Goal: Communication & Community: Answer question/provide support

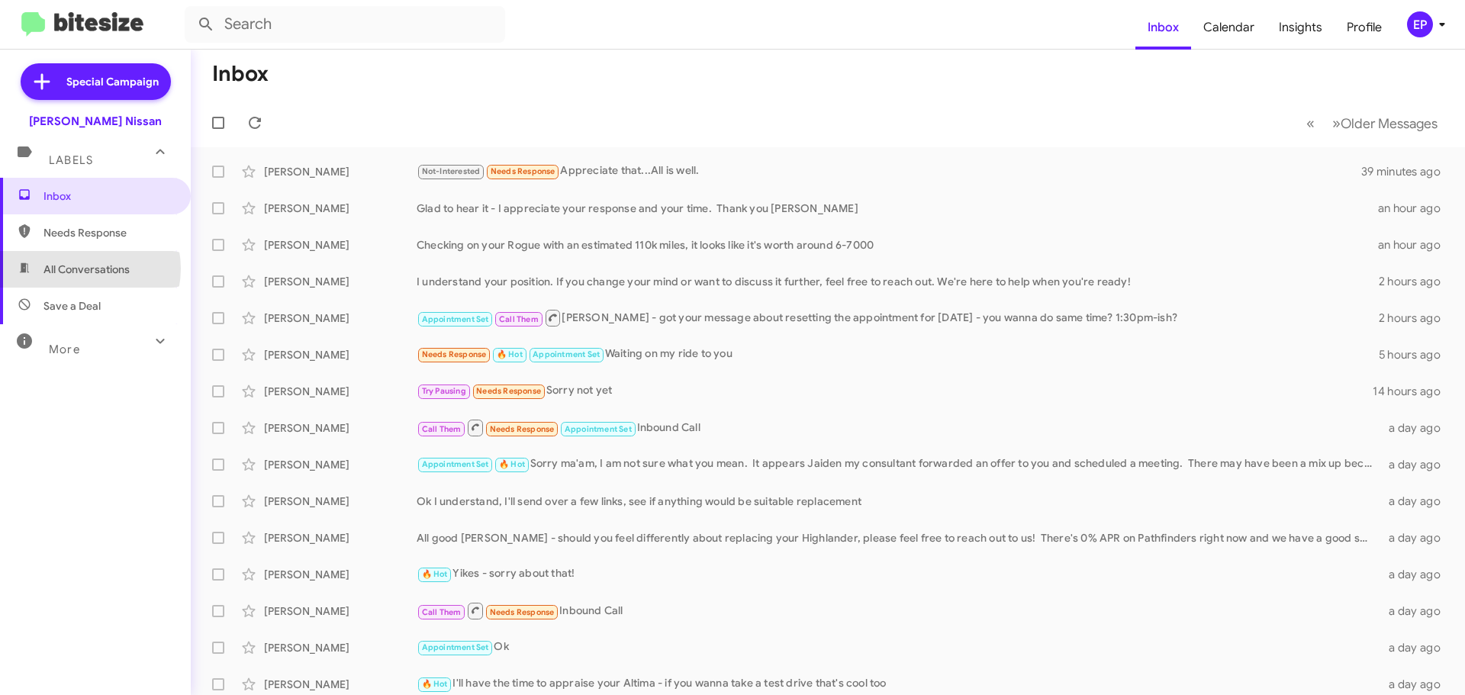
click at [80, 269] on span "All Conversations" at bounding box center [86, 269] width 86 height 15
type input "in:all-conversations"
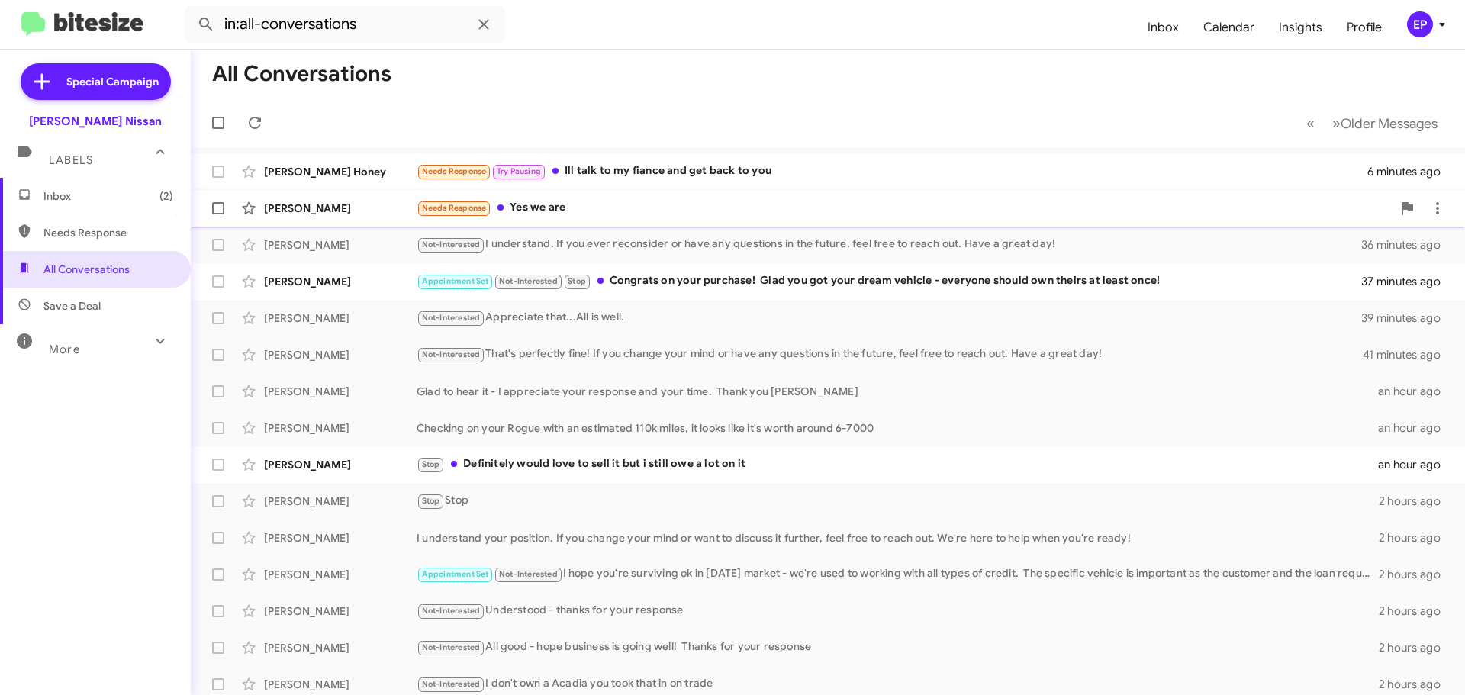
click at [671, 209] on div "Needs Response Yes we are" at bounding box center [904, 208] width 975 height 18
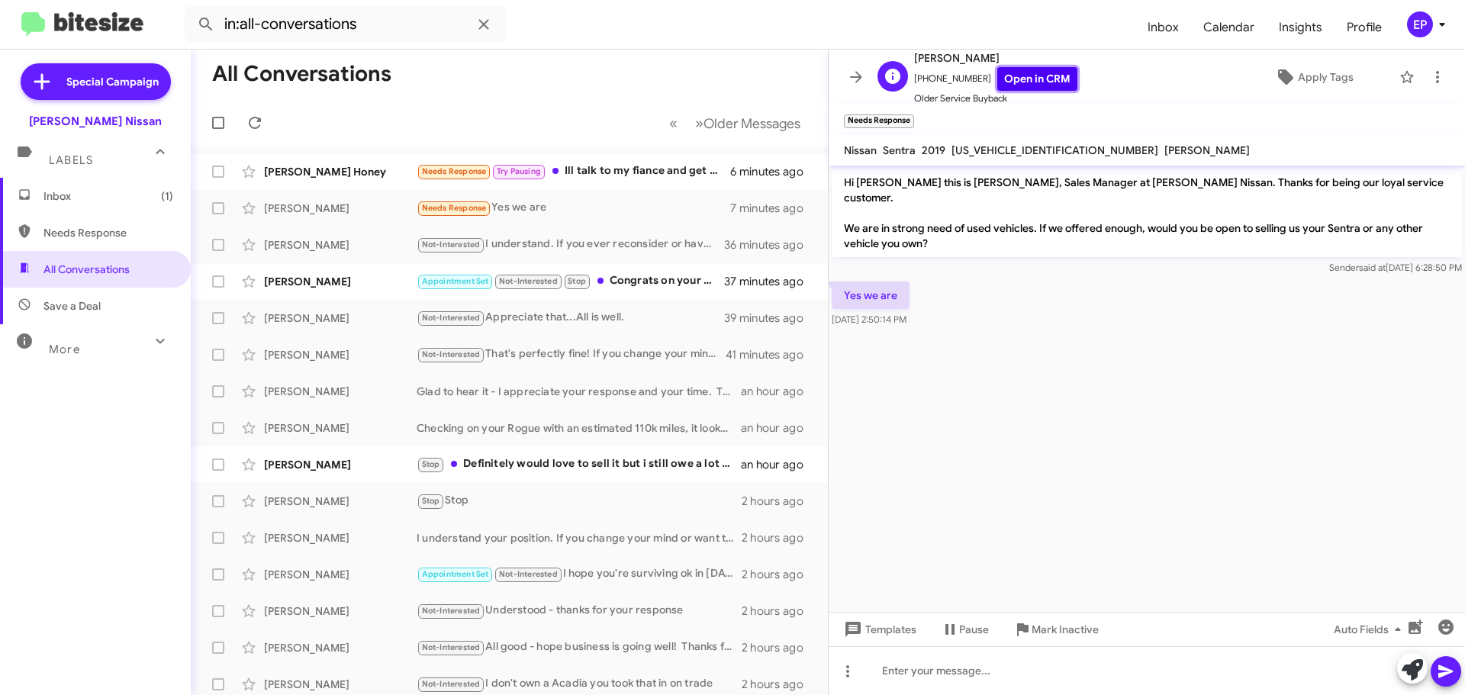
click at [1038, 79] on link "Open in CRM" at bounding box center [1037, 79] width 80 height 24
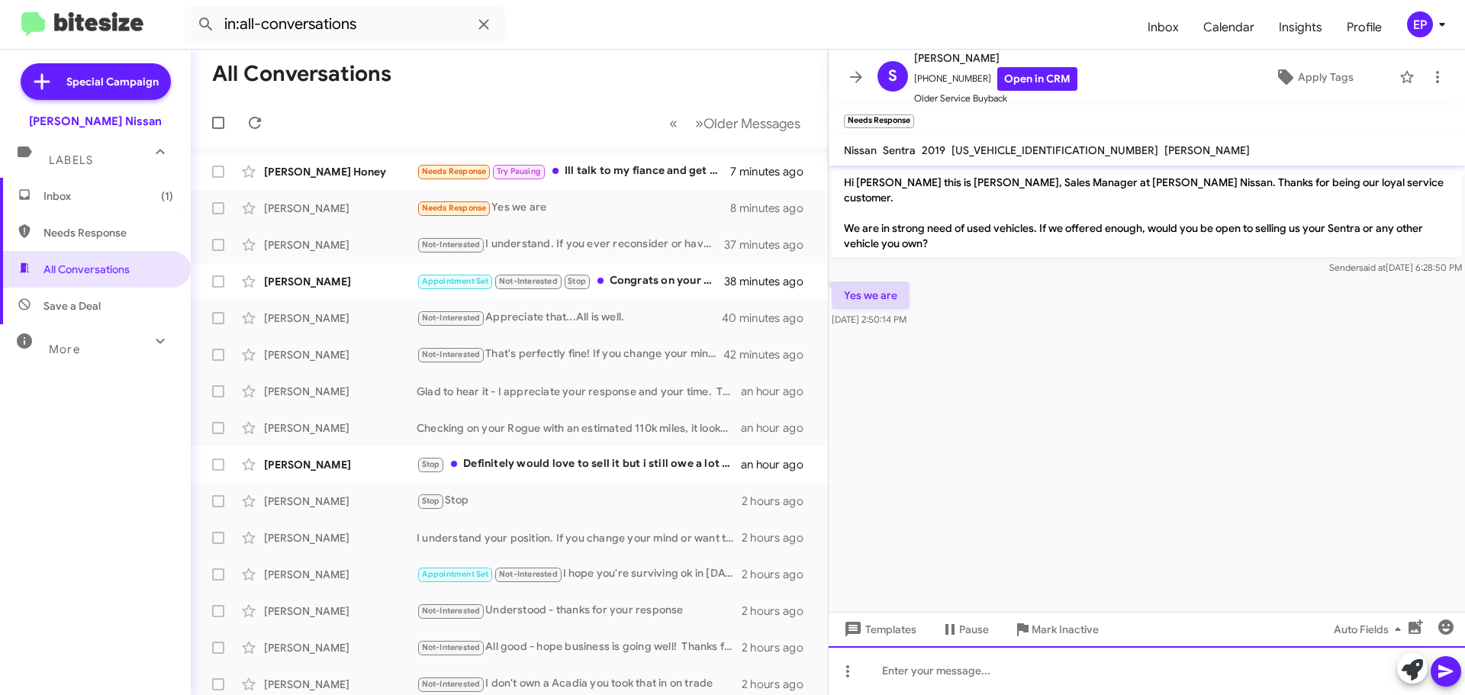
click at [1005, 658] on div at bounding box center [1146, 670] width 636 height 49
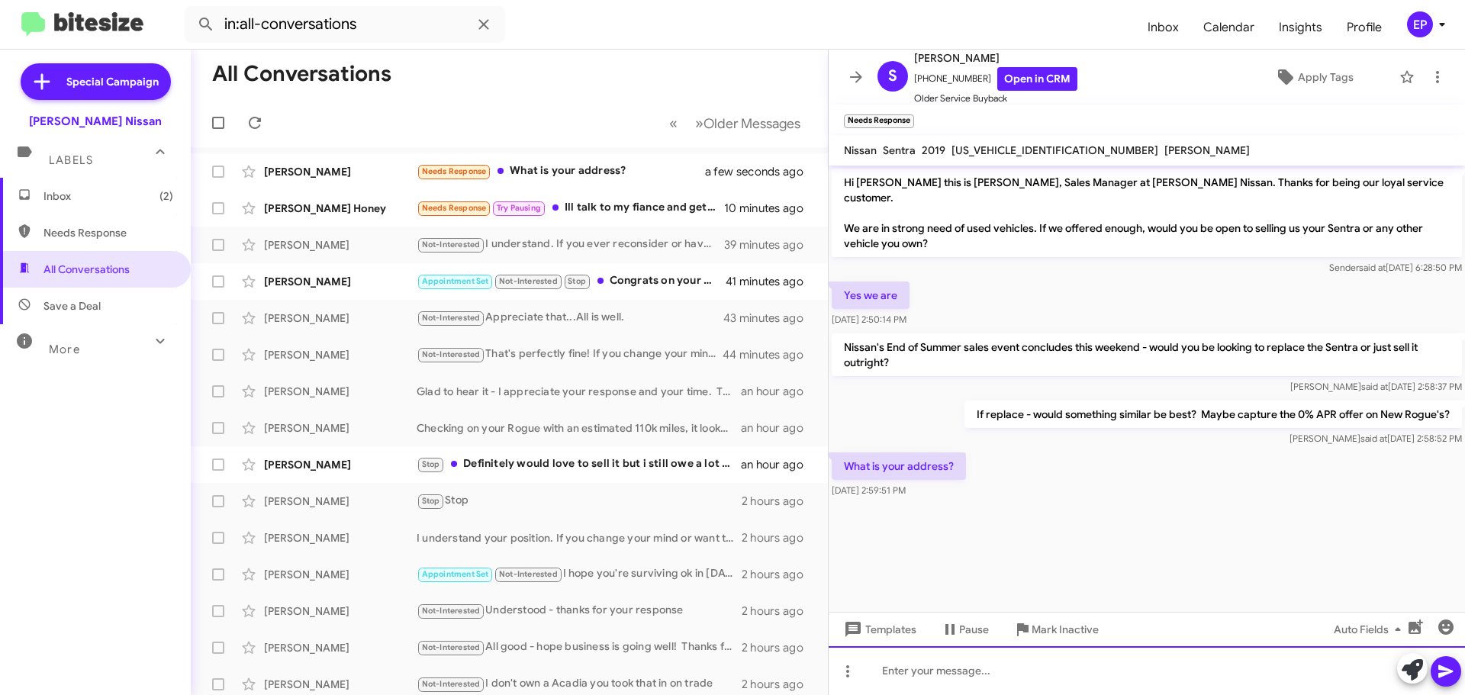
click at [982, 658] on div at bounding box center [1146, 670] width 636 height 49
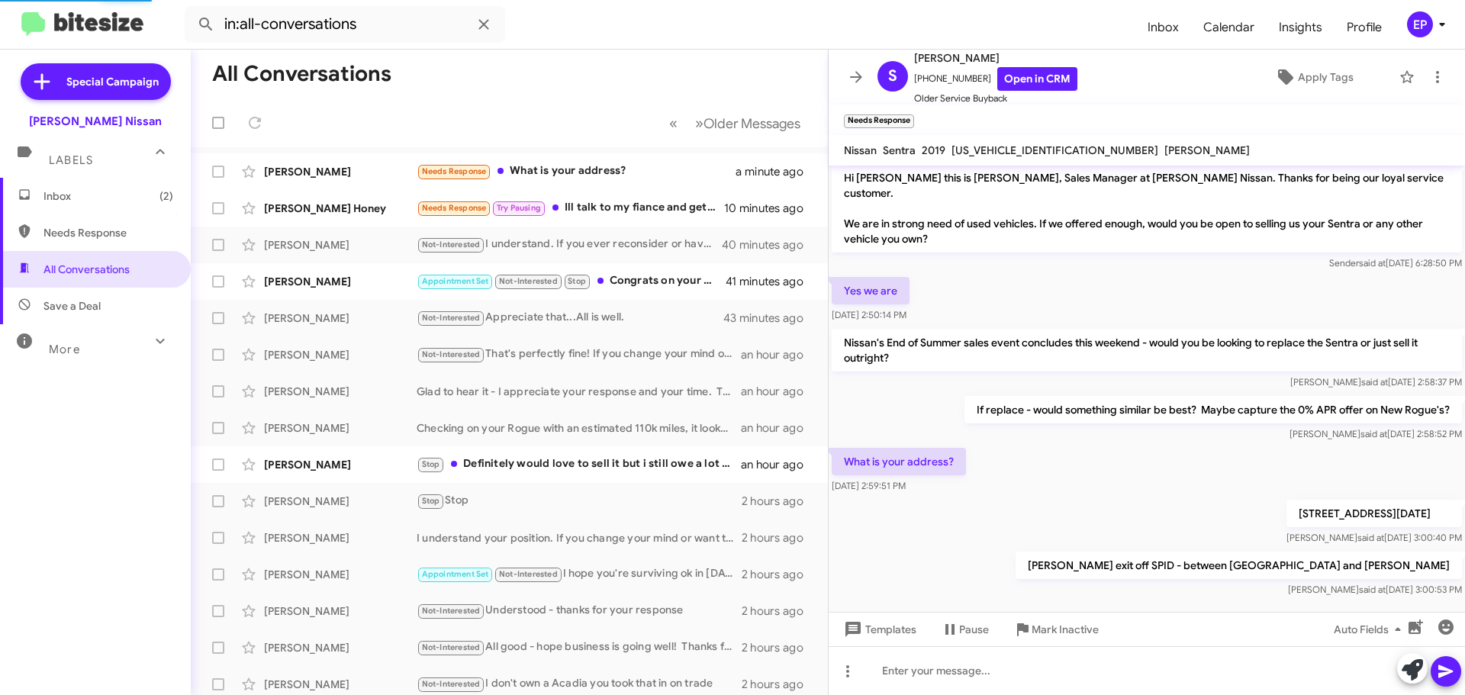
scroll to position [60, 0]
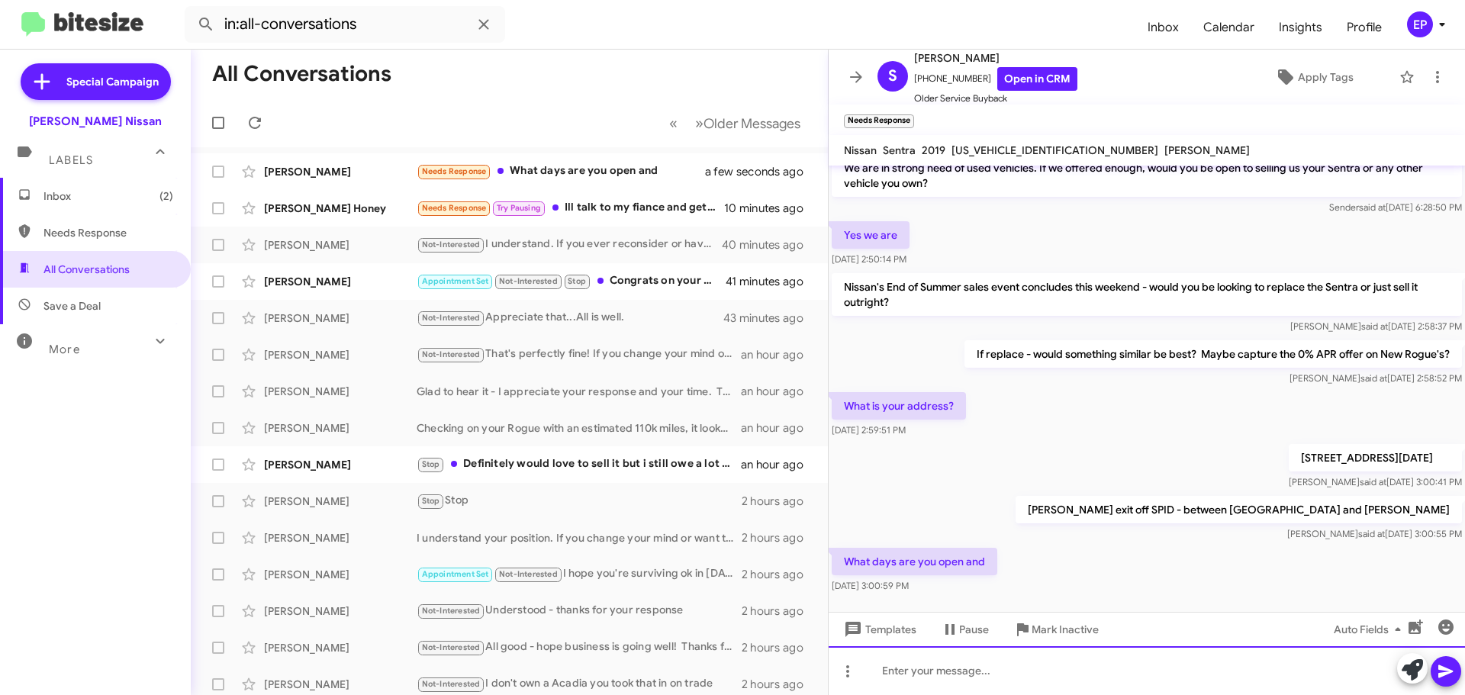
click at [951, 676] on div at bounding box center [1146, 670] width 636 height 49
click at [1014, 676] on div "[DATE] - [DATE] from 0900am to 8:00pm" at bounding box center [1146, 670] width 636 height 49
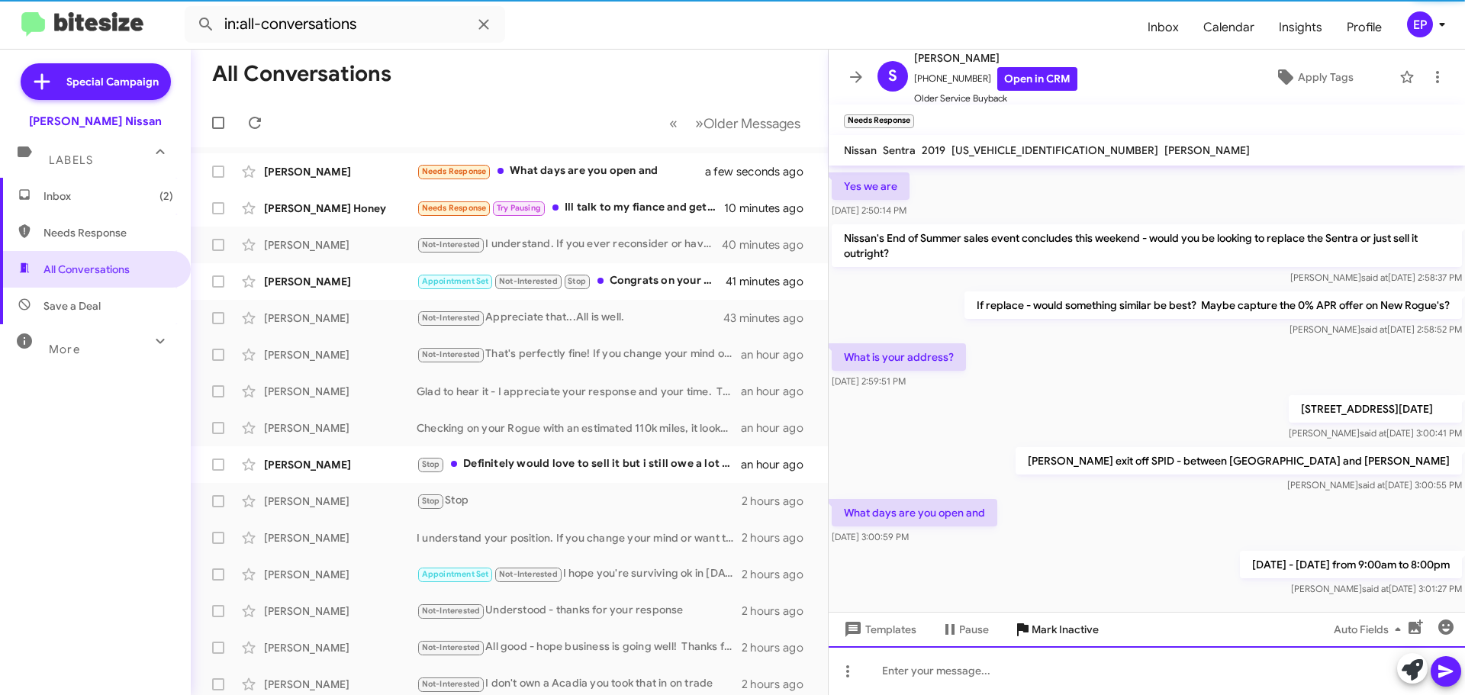
scroll to position [116, 0]
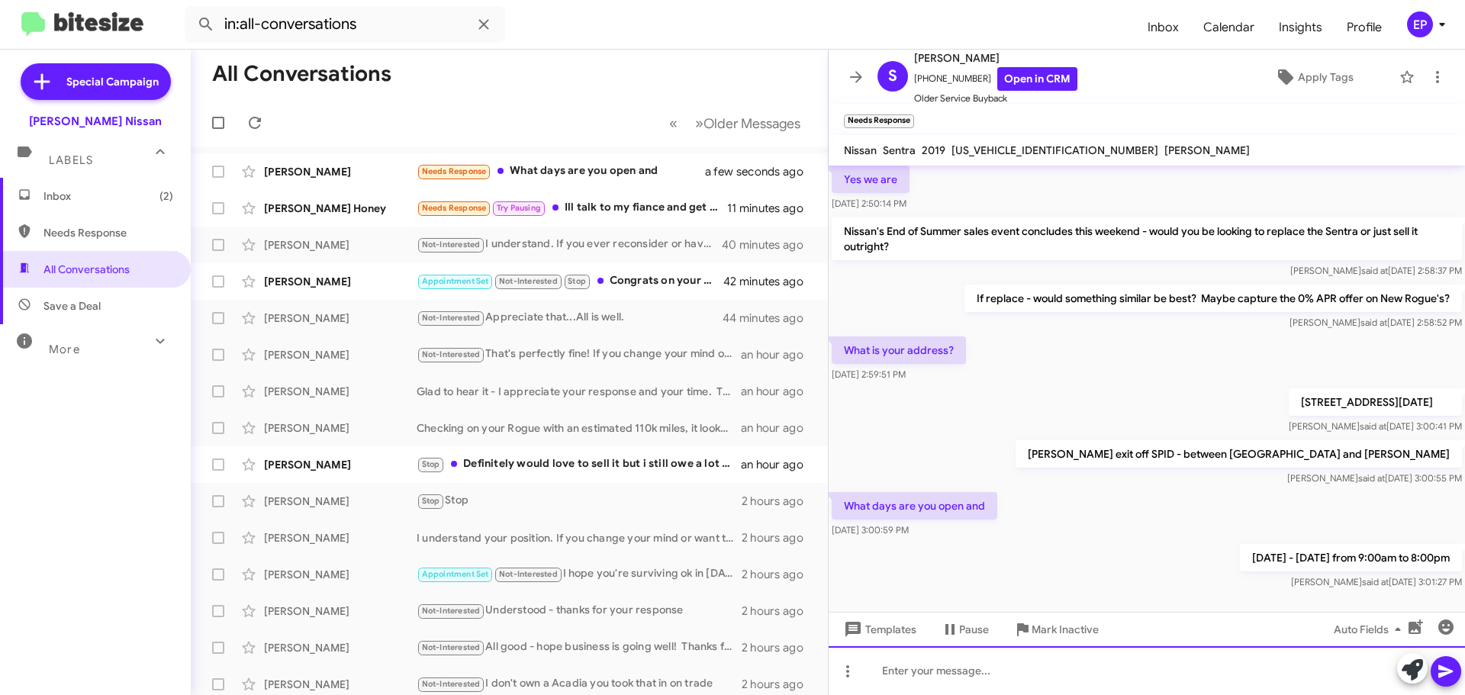
click at [993, 674] on div at bounding box center [1146, 670] width 636 height 49
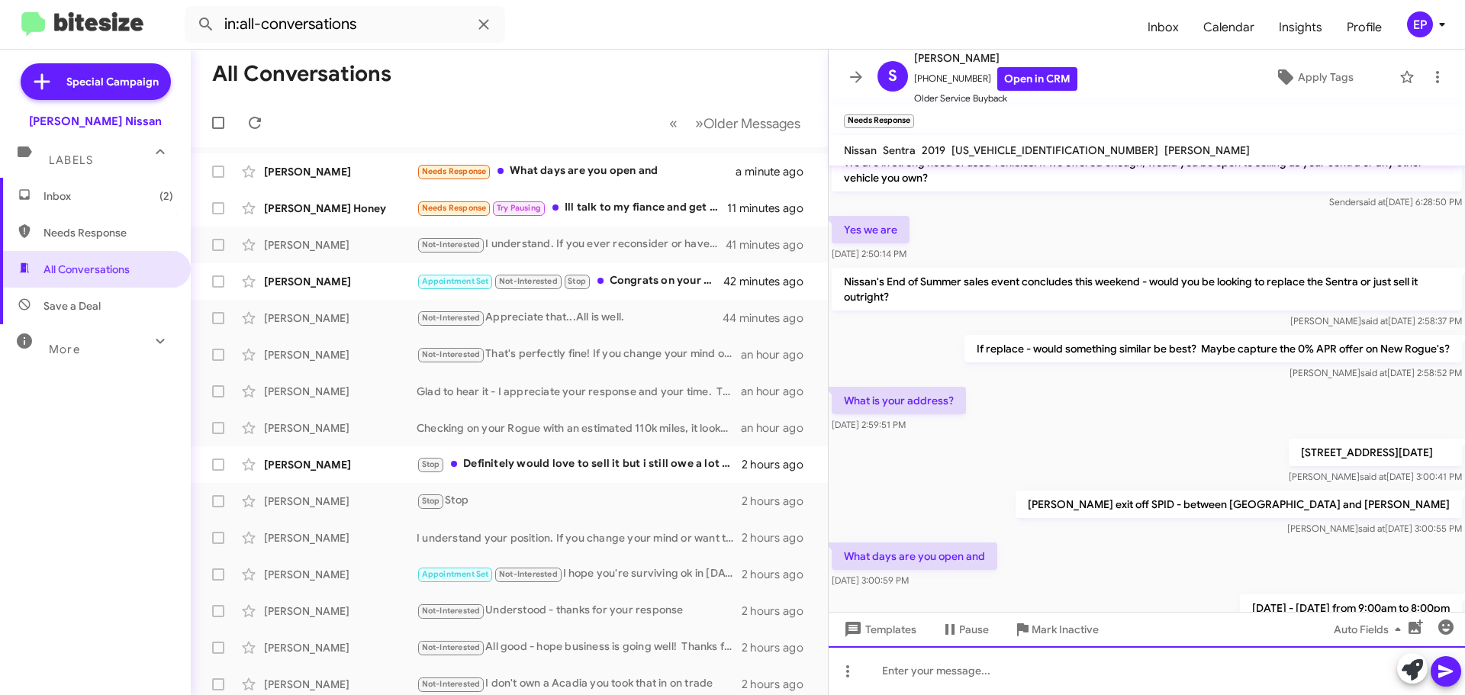
scroll to position [187, 0]
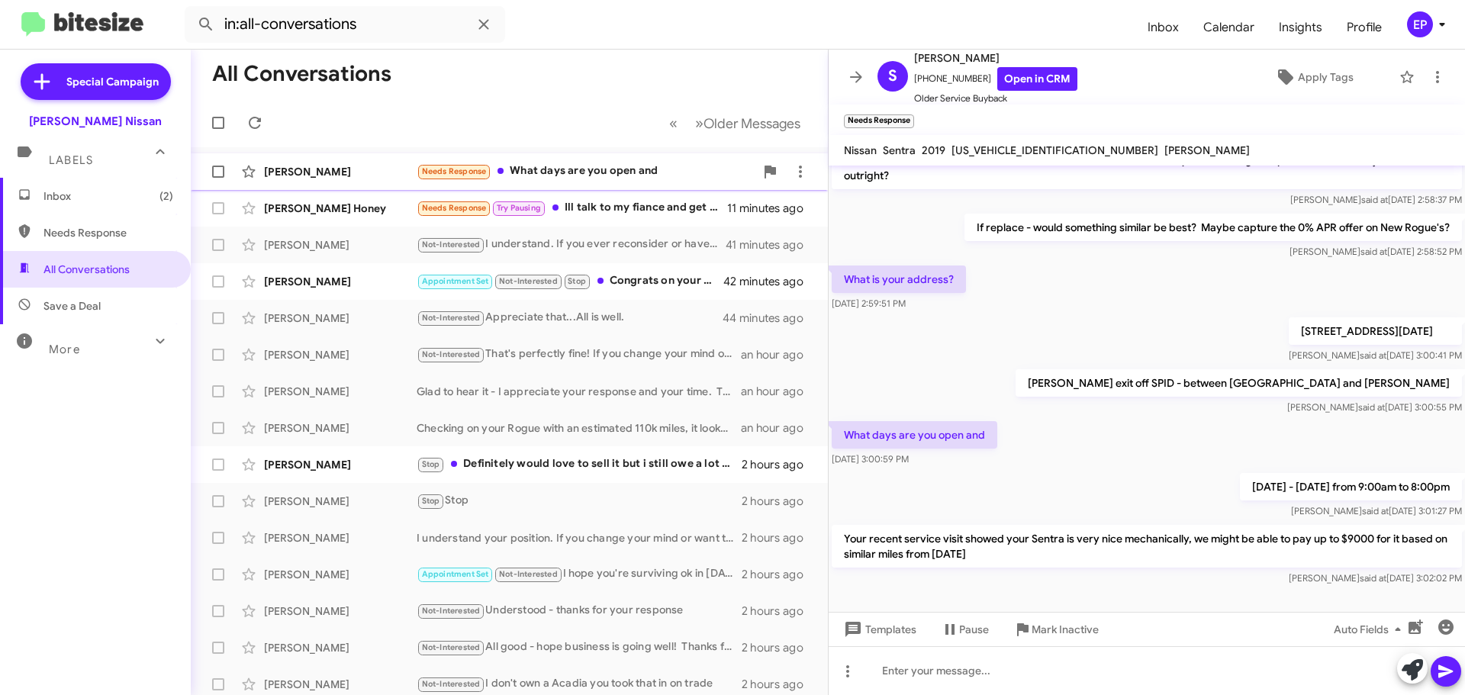
click at [651, 176] on div "Needs Response What days are you open and" at bounding box center [586, 171] width 338 height 18
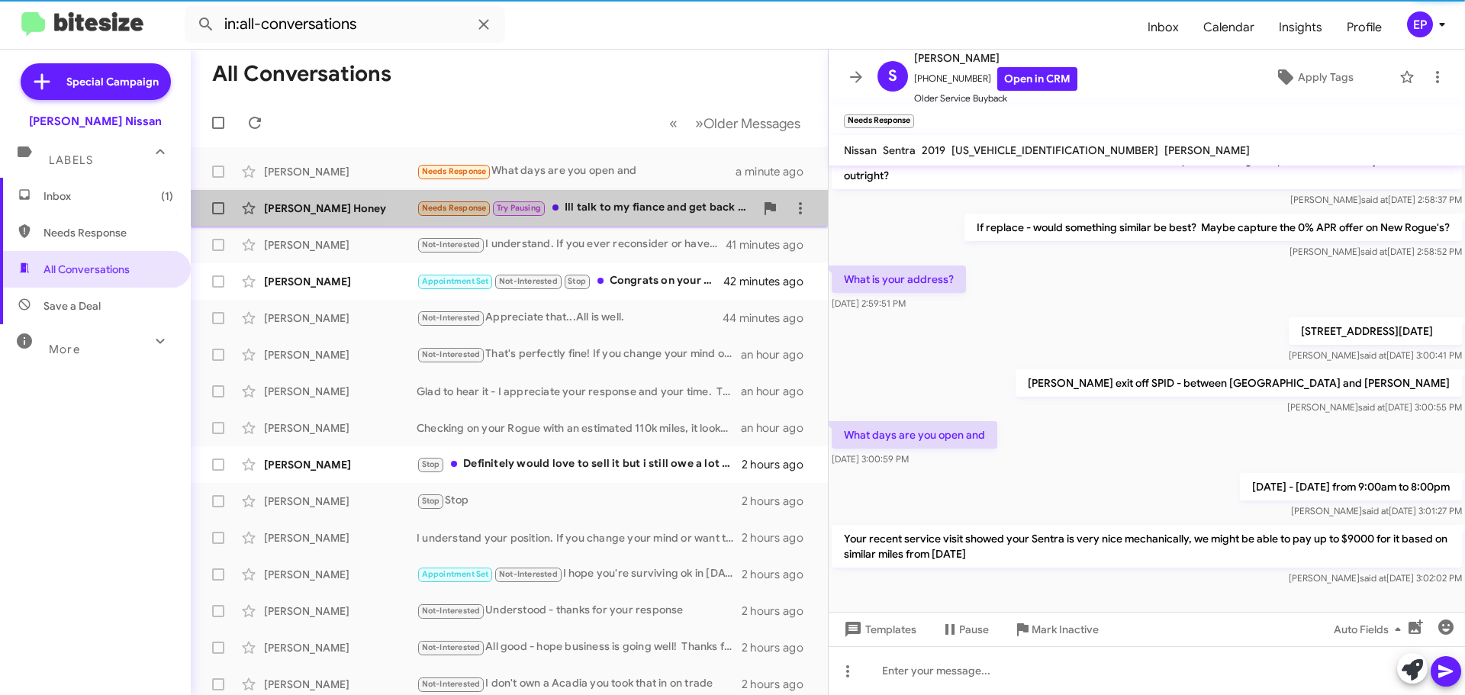
click at [612, 214] on div "Needs Response Try Pausing Ill talk to my fiance and get back to you" at bounding box center [586, 208] width 338 height 18
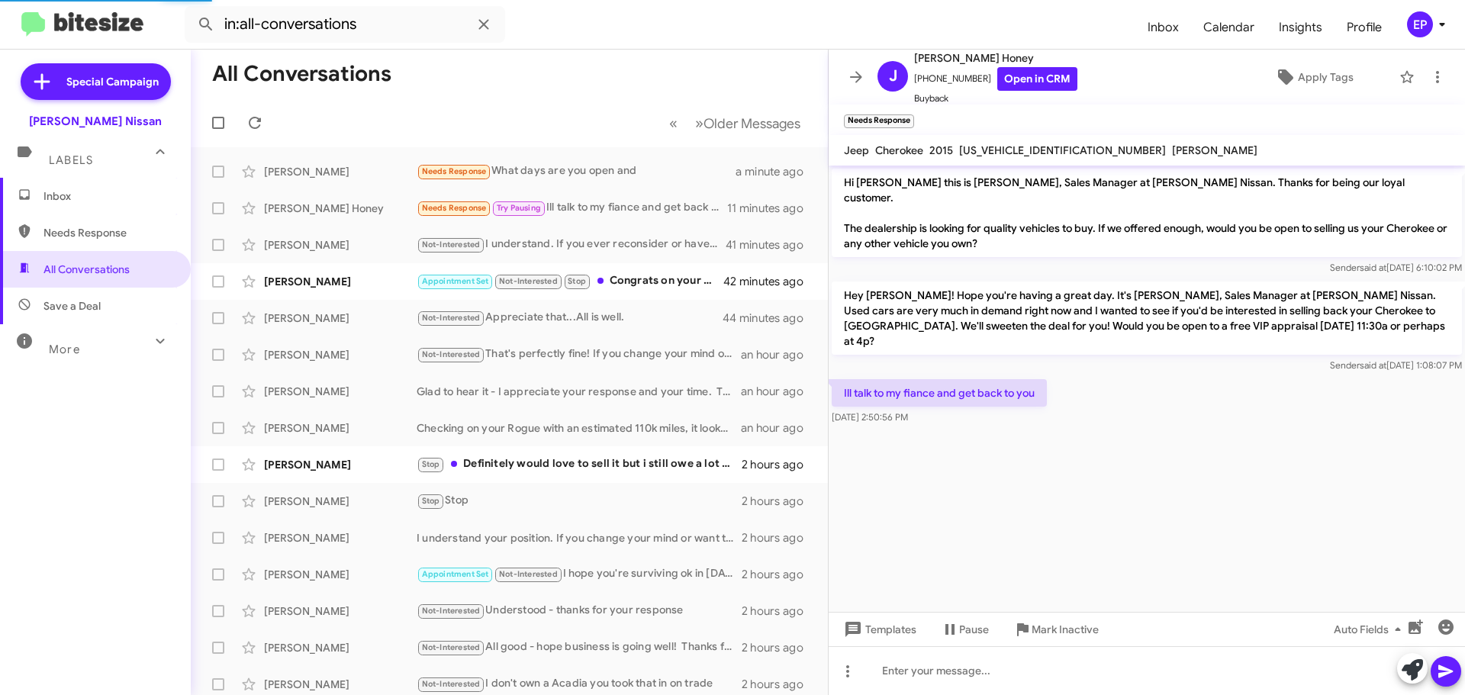
click at [1163, 391] on div "Ill talk to my fiance and get back to you [DATE] 2:50:56 PM" at bounding box center [1146, 402] width 636 height 52
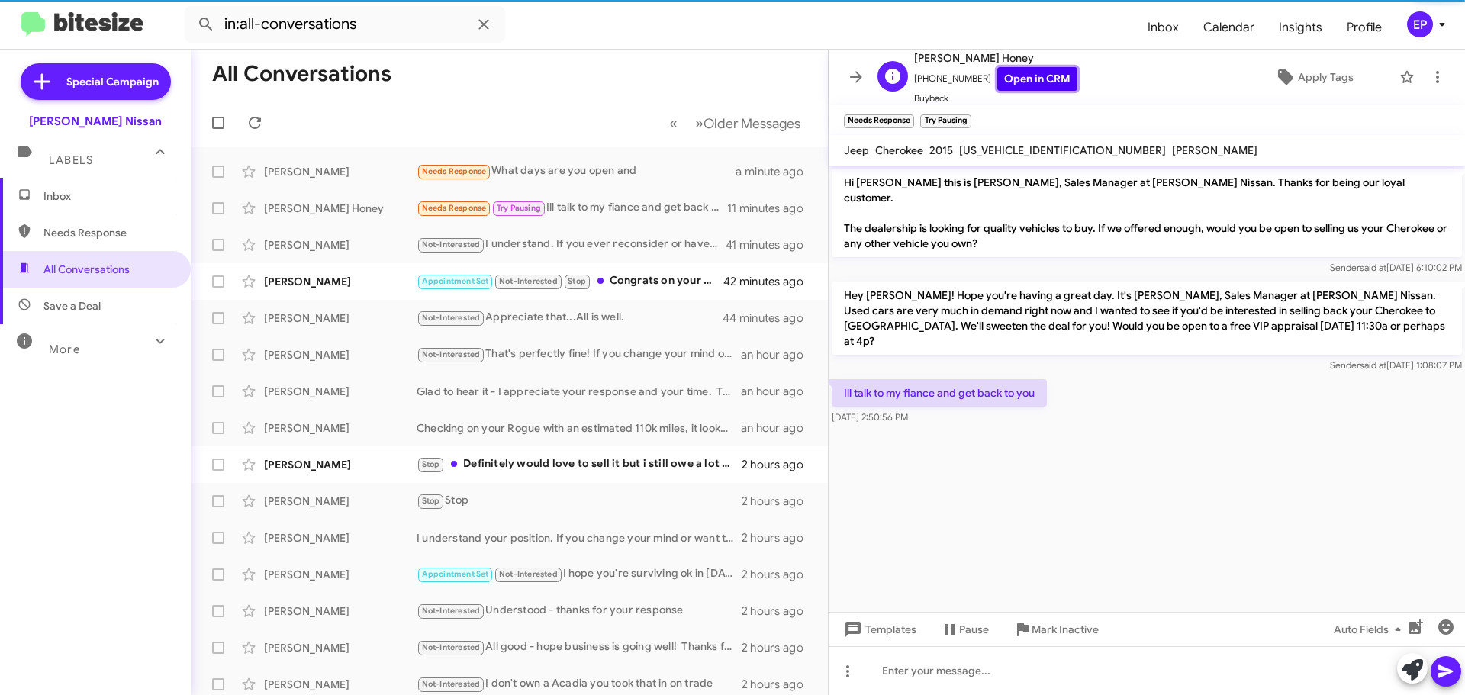
click at [1040, 67] on link "Open in CRM" at bounding box center [1037, 79] width 80 height 24
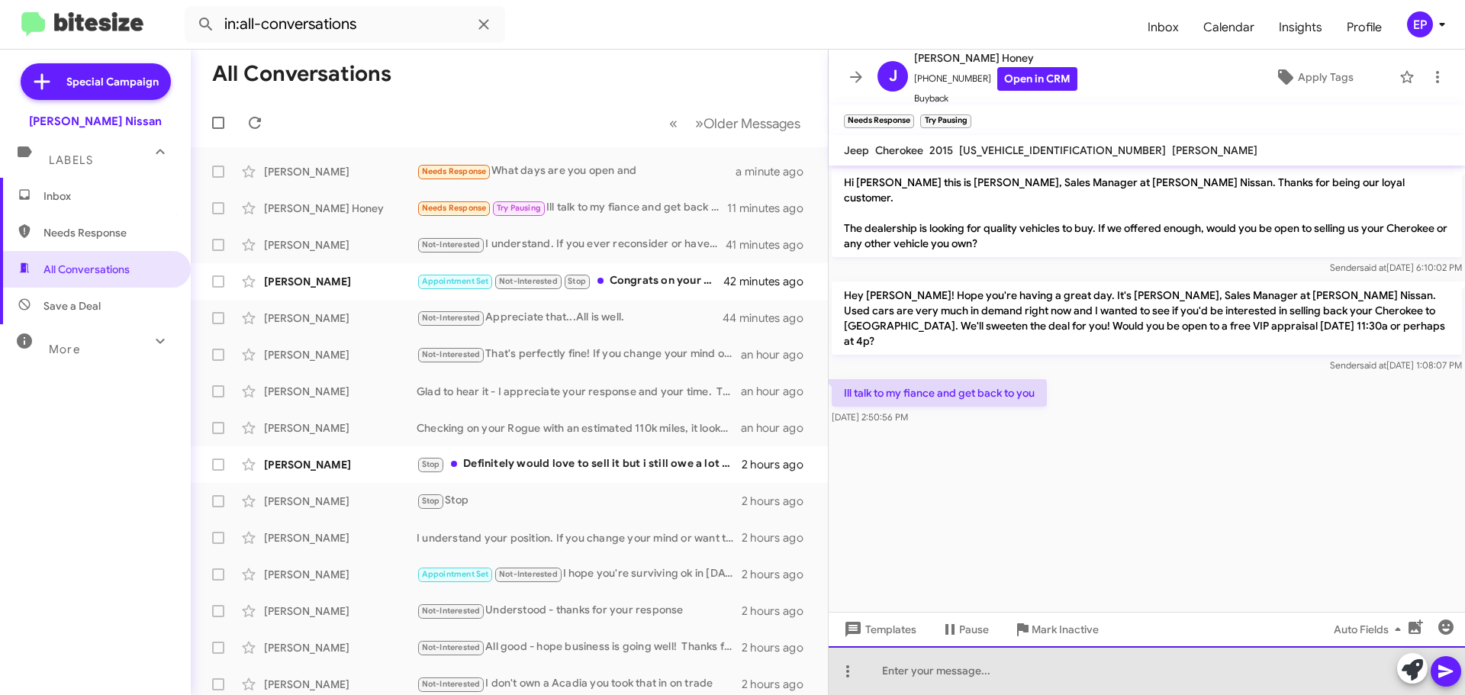
click at [960, 676] on div at bounding box center [1146, 670] width 636 height 49
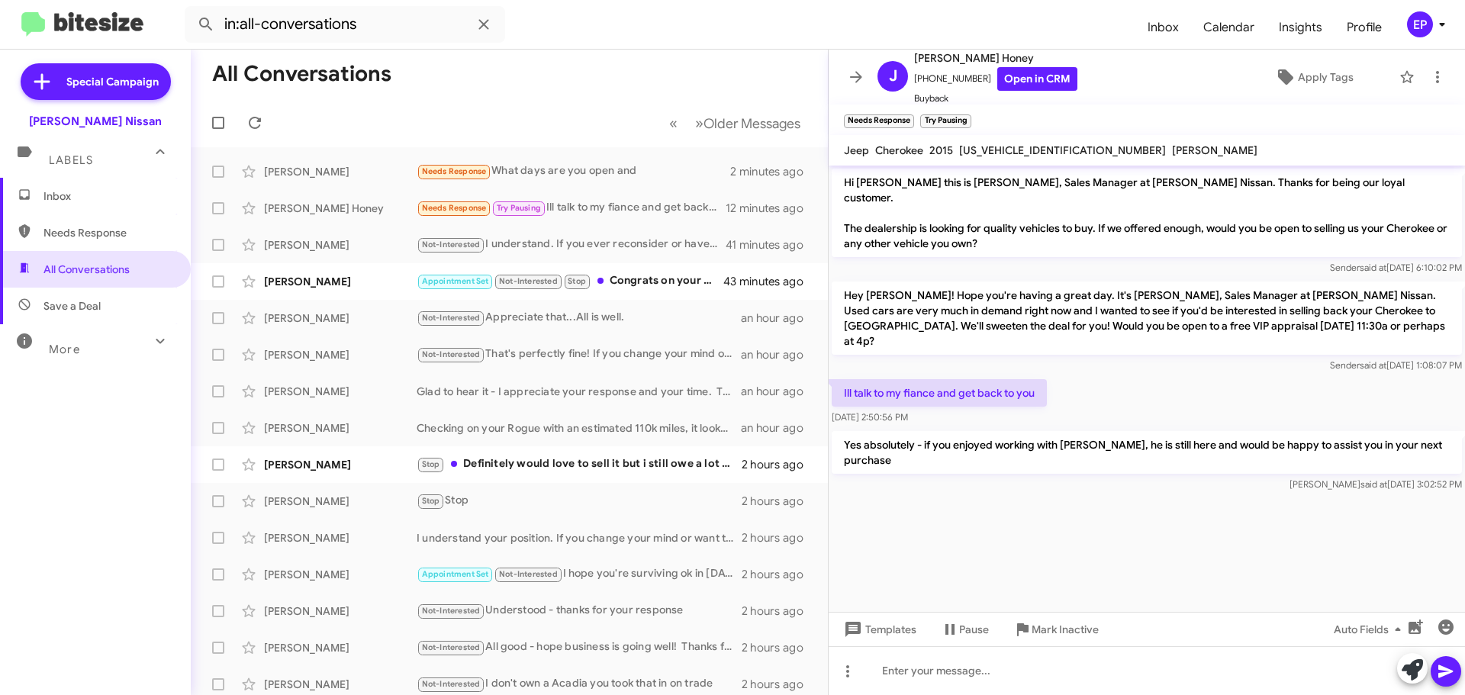
click at [1070, 524] on cdk-virtual-scroll-viewport "Hi [PERSON_NAME] this is [PERSON_NAME], Sales Manager at [PERSON_NAME] Nissan. …" at bounding box center [1146, 389] width 636 height 446
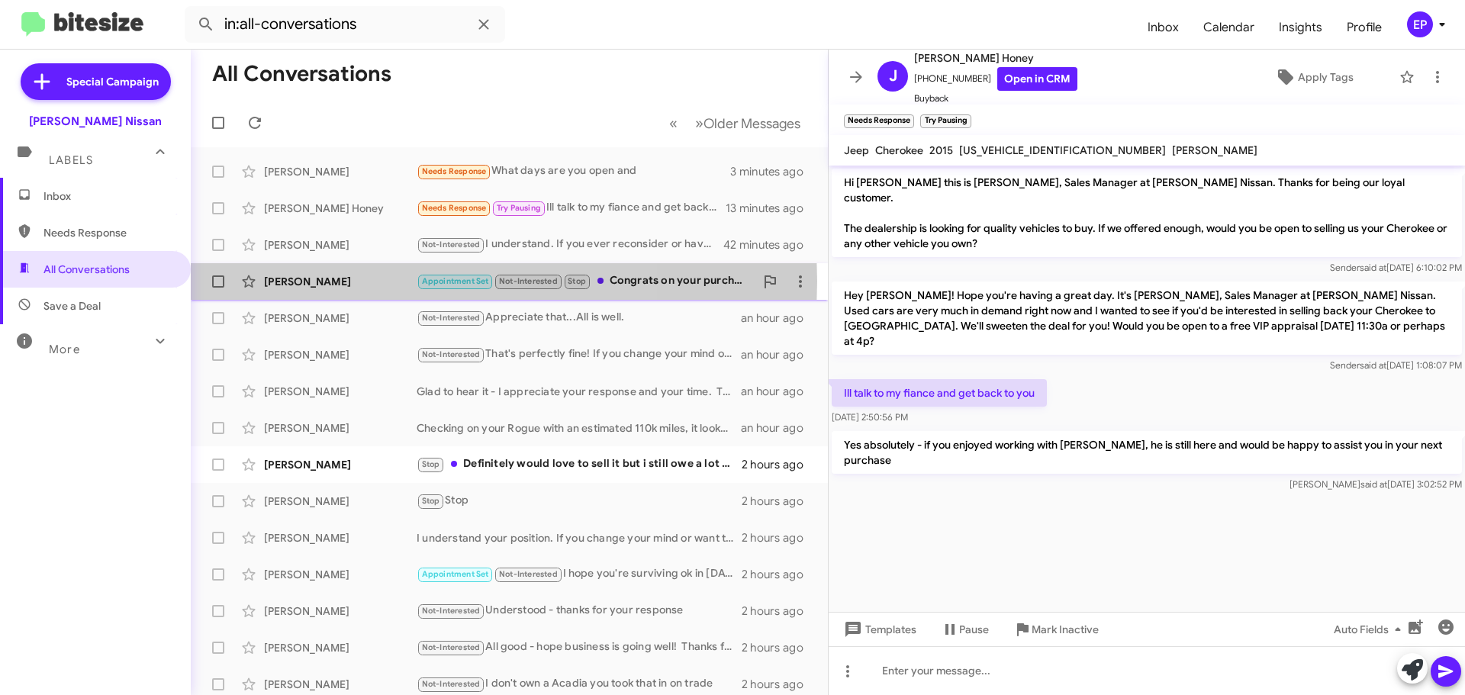
click at [349, 281] on div "[PERSON_NAME]" at bounding box center [340, 281] width 153 height 15
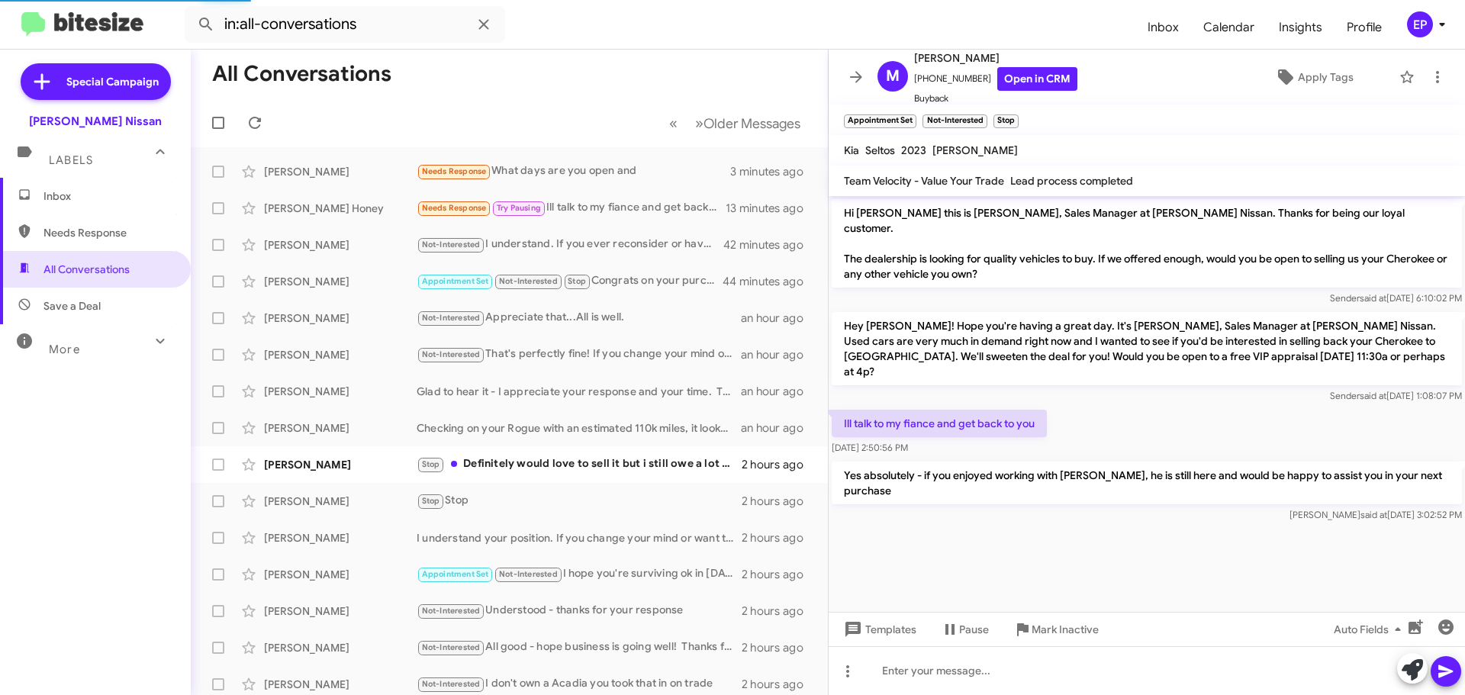
scroll to position [76, 0]
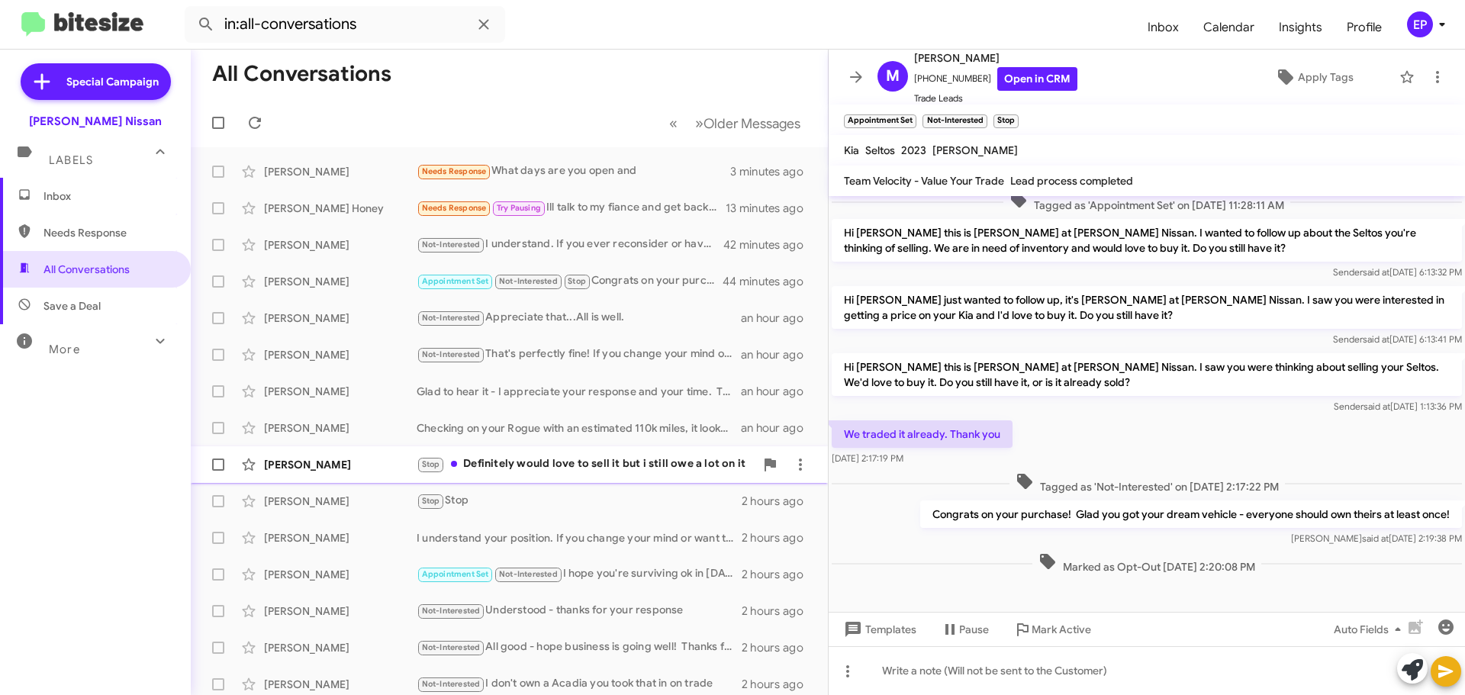
click at [553, 461] on div "Stop Definitely would love to sell it but i still owe a lot on it" at bounding box center [586, 464] width 338 height 18
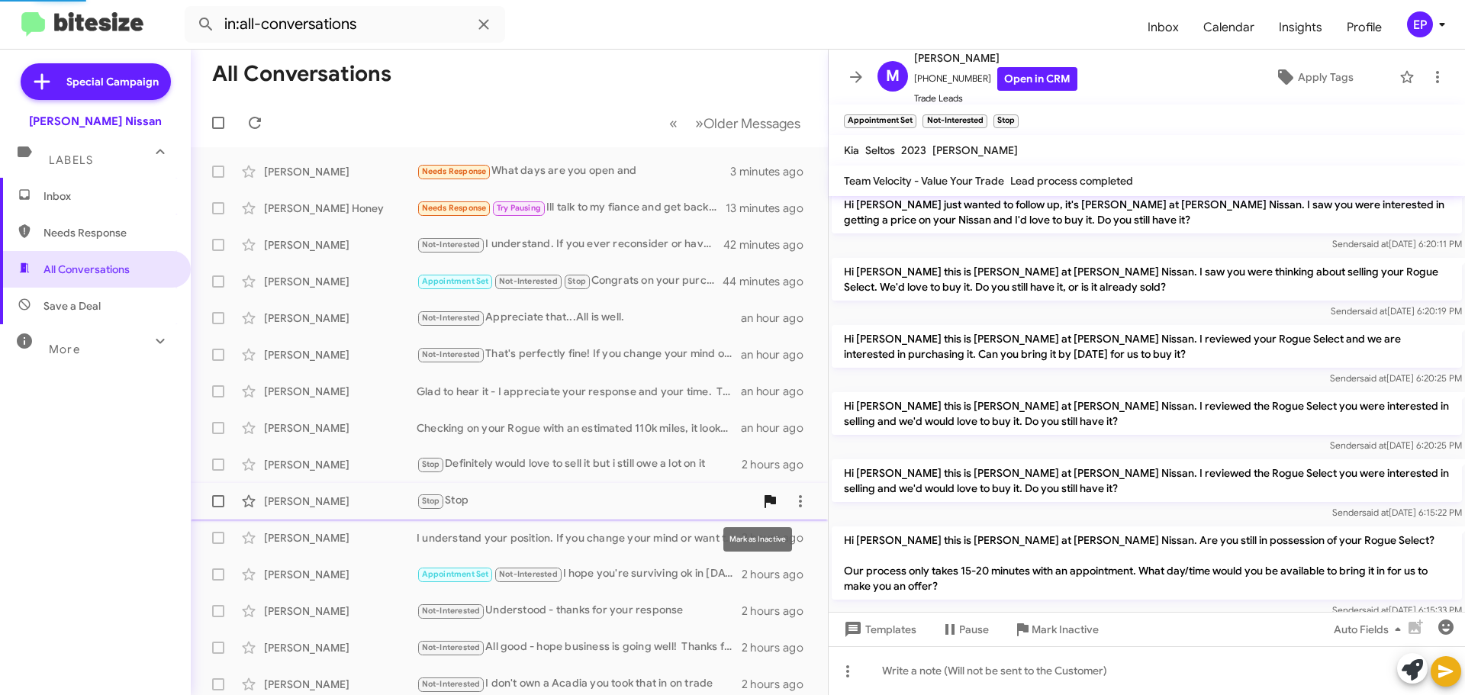
scroll to position [625, 0]
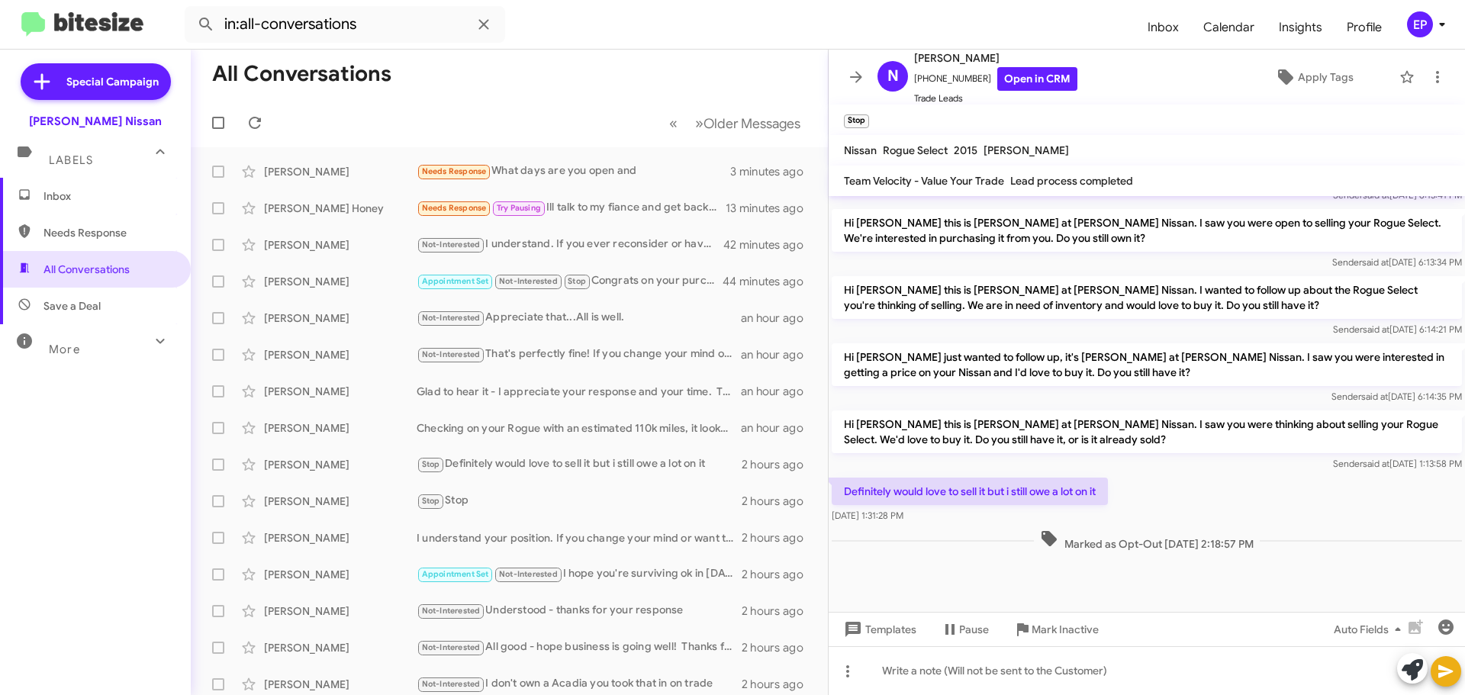
click at [81, 203] on span "Inbox" at bounding box center [108, 195] width 130 height 15
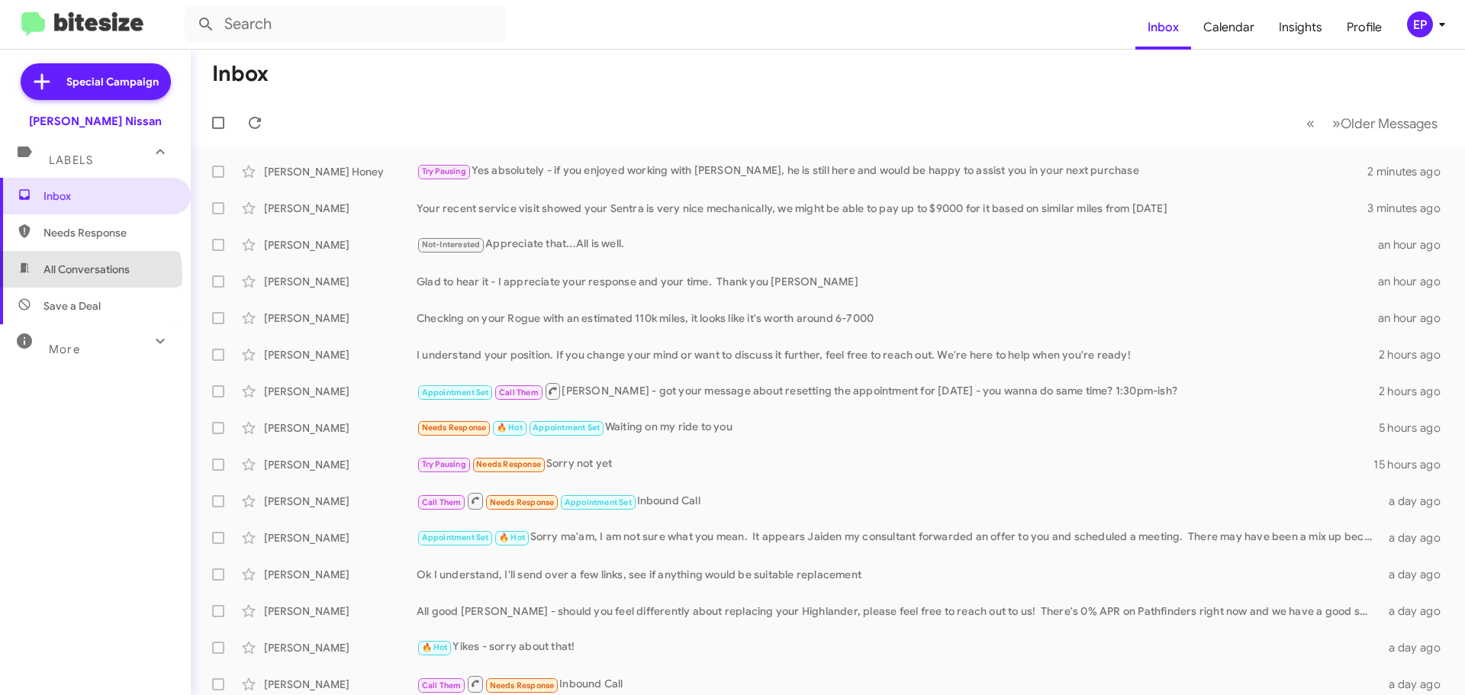
click at [88, 274] on span "All Conversations" at bounding box center [86, 269] width 86 height 15
type input "in:all-conversations"
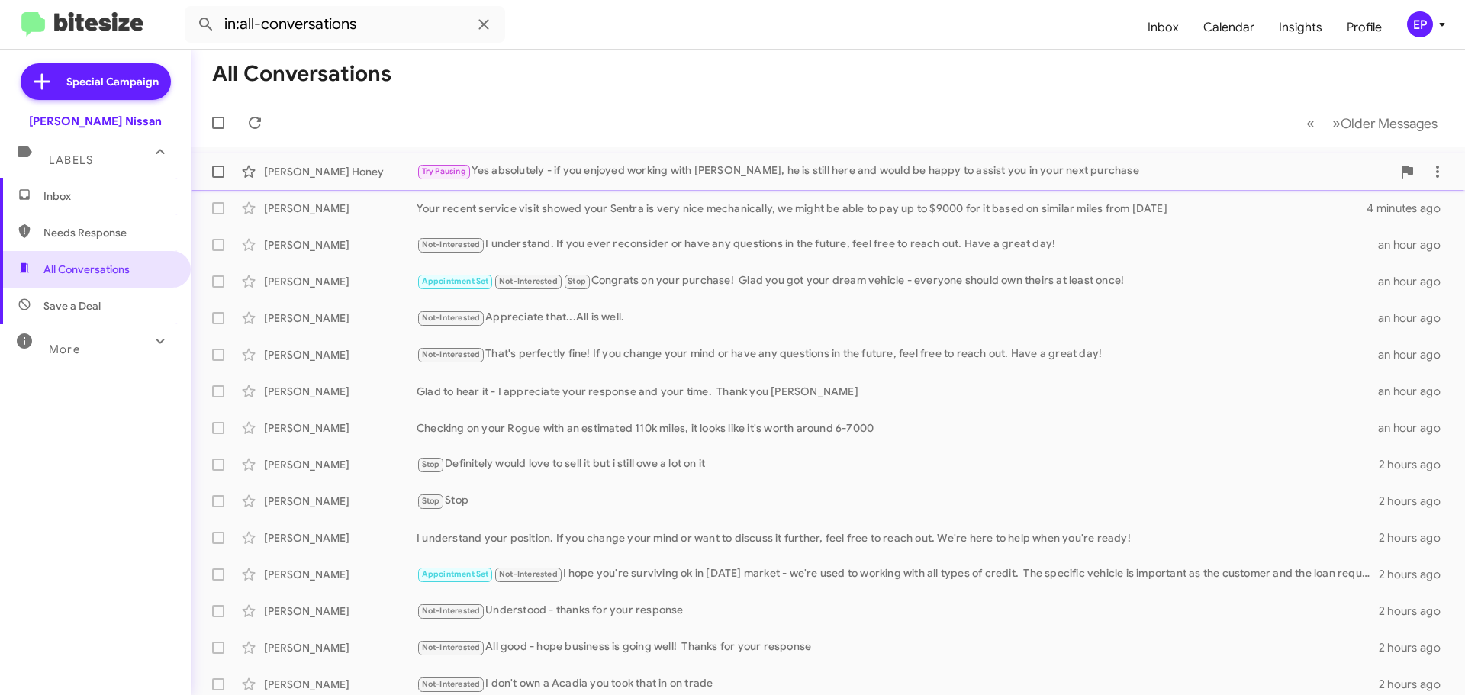
click at [849, 182] on div "[PERSON_NAME] Honey Try Pausing Yes absolutely - if you enjoyed working with [P…" at bounding box center [828, 171] width 1250 height 31
